Goal: Find specific page/section: Find specific page/section

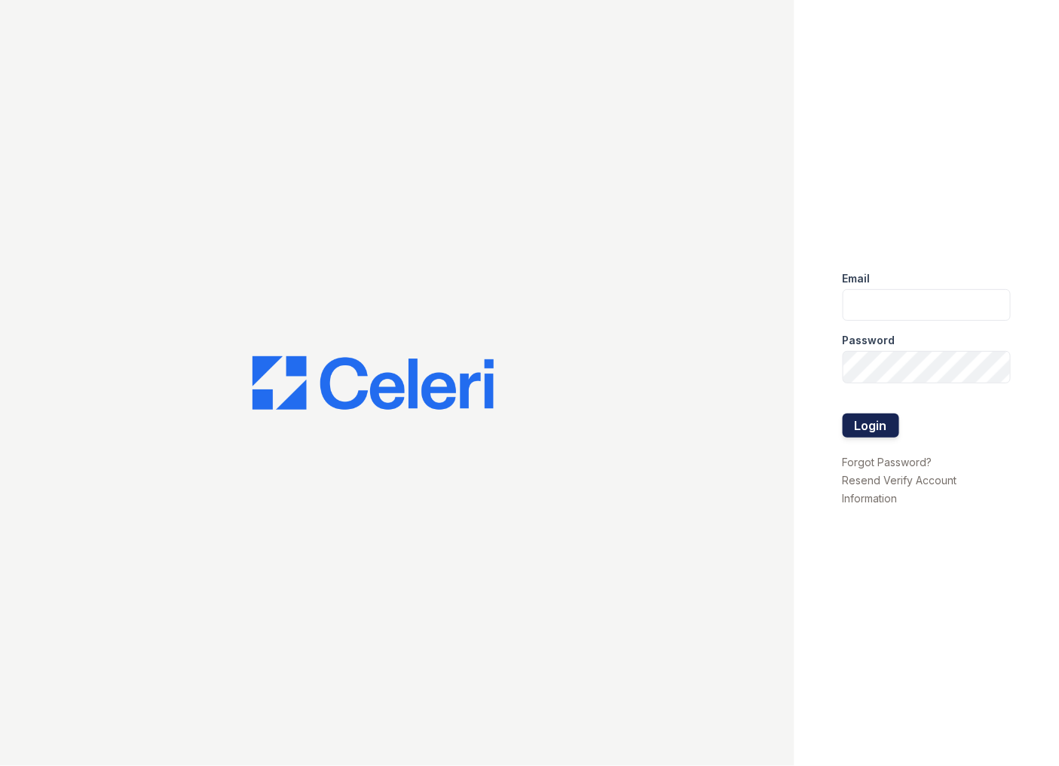
type input "tdeltoro@trinity-pm.com"
click at [891, 430] on button "Login" at bounding box center [870, 426] width 57 height 24
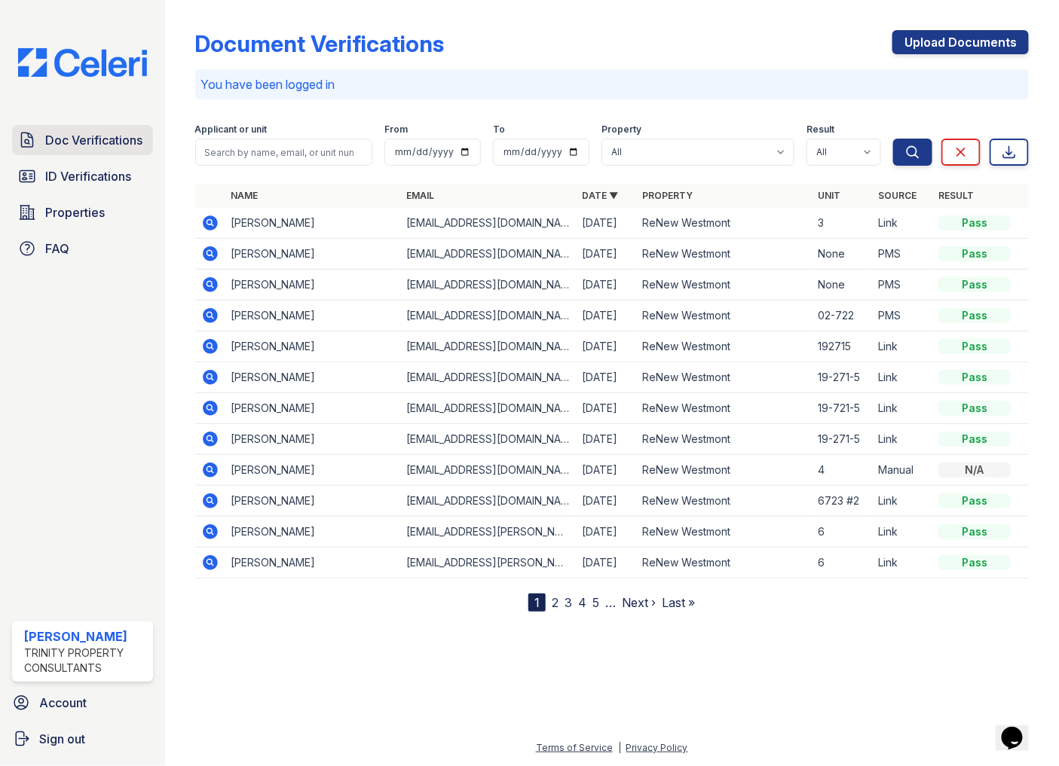
click at [113, 139] on span "Doc Verifications" at bounding box center [93, 140] width 97 height 18
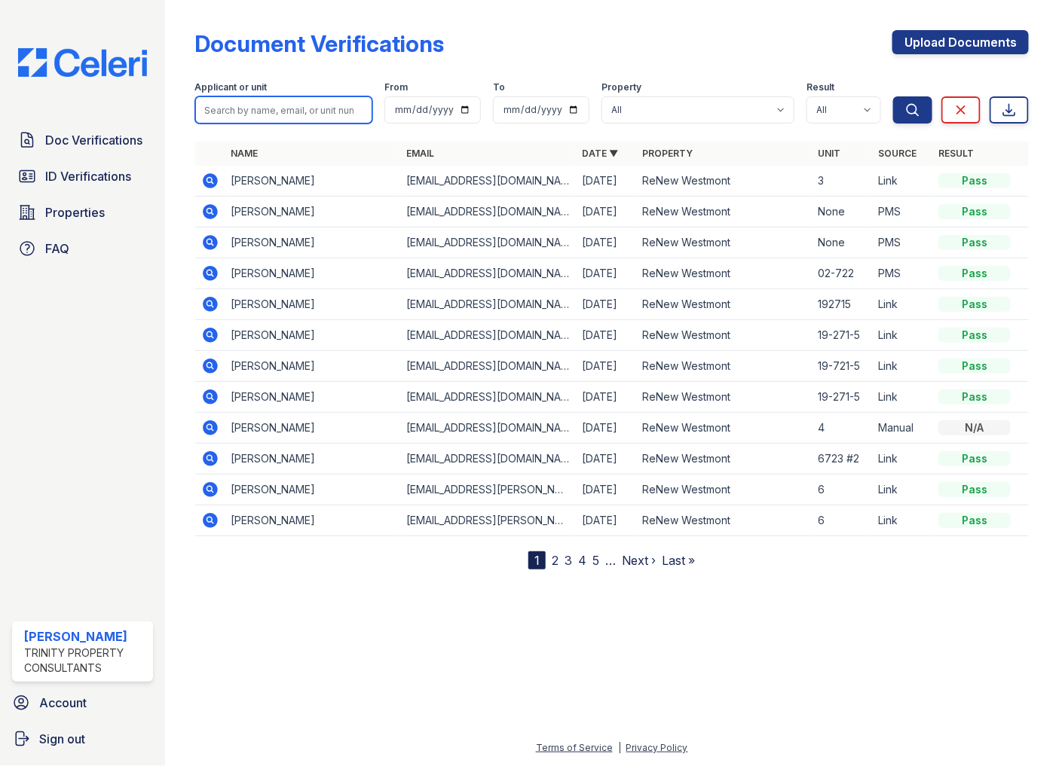
click at [310, 103] on input "search" at bounding box center [284, 109] width 178 height 27
type input "[PERSON_NAME]"
click at [893, 96] on button "Search" at bounding box center [912, 109] width 39 height 27
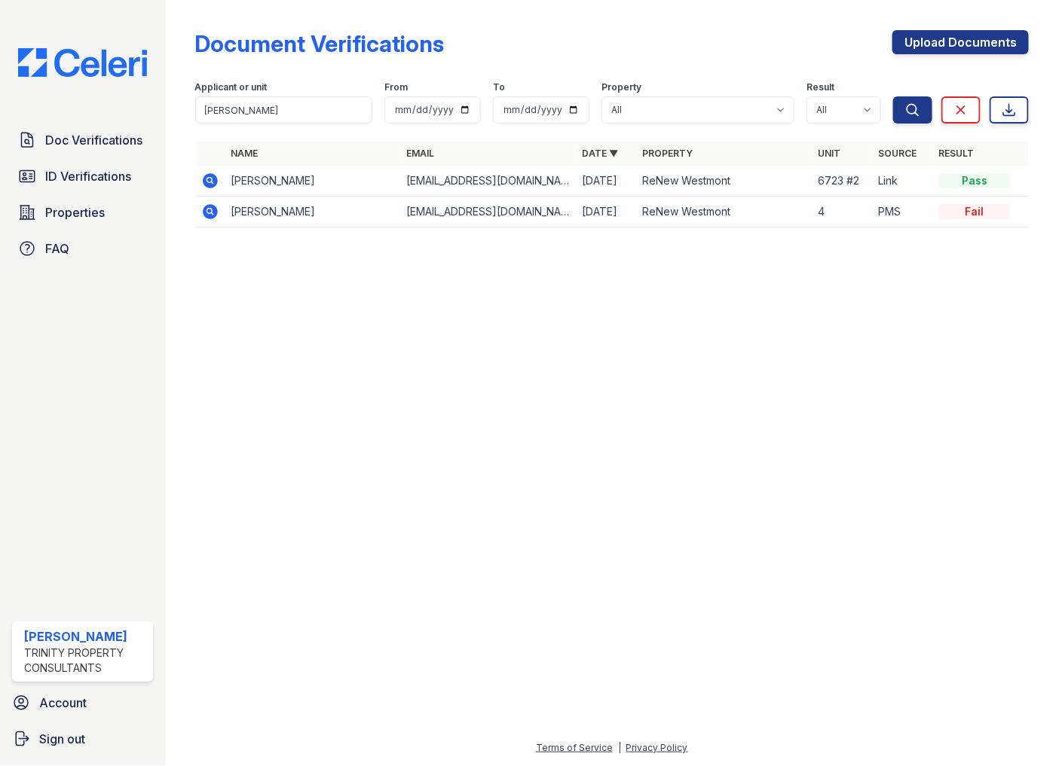
click at [824, 312] on div at bounding box center [611, 503] width 845 height 472
click at [87, 133] on span "Doc Verifications" at bounding box center [93, 140] width 97 height 18
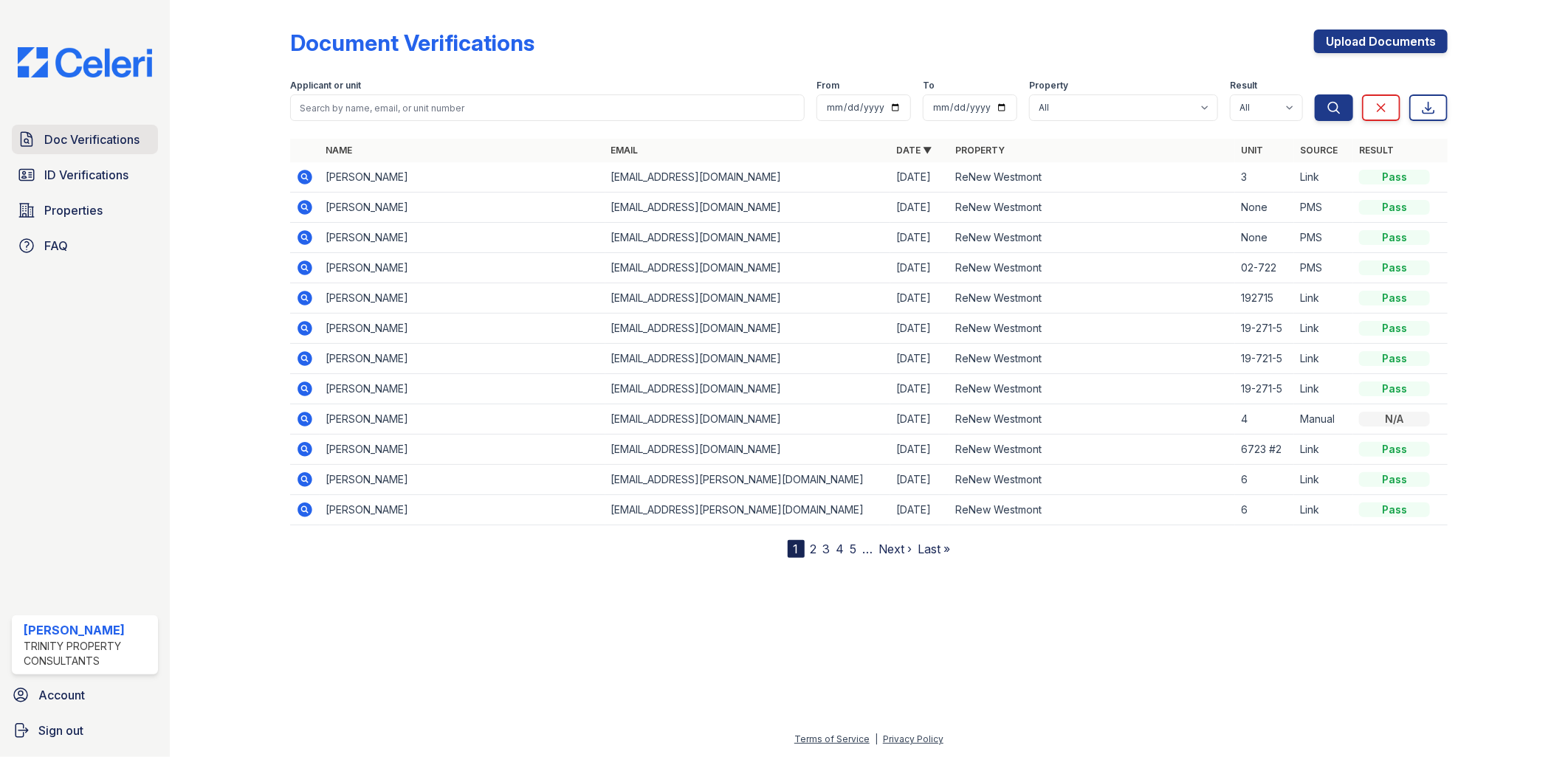
click at [82, 124] on link "Doc Verifications" at bounding box center [84, 139] width 146 height 29
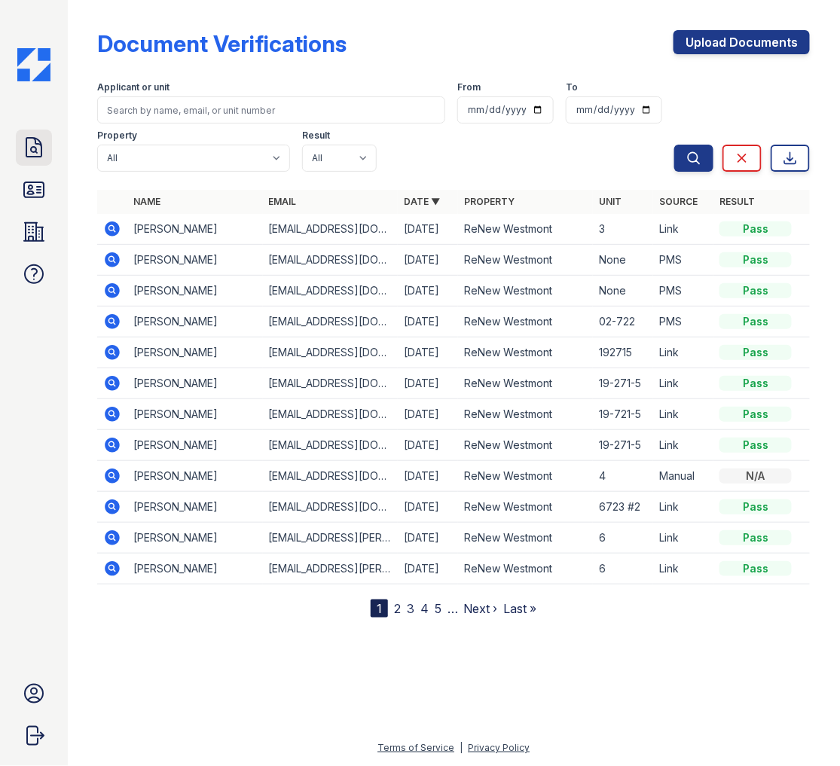
click at [32, 153] on icon at bounding box center [34, 148] width 24 height 24
